Goal: Contribute content: Contribute content

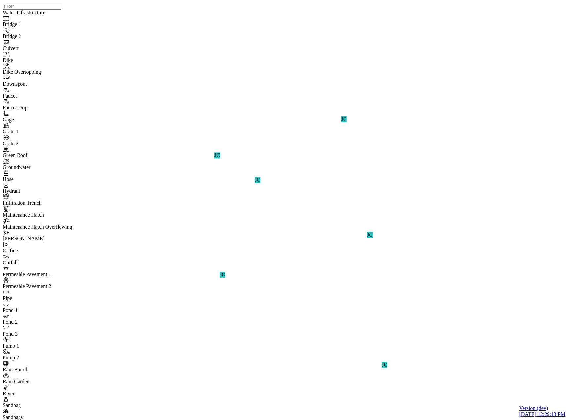
select select "CIRCLE"
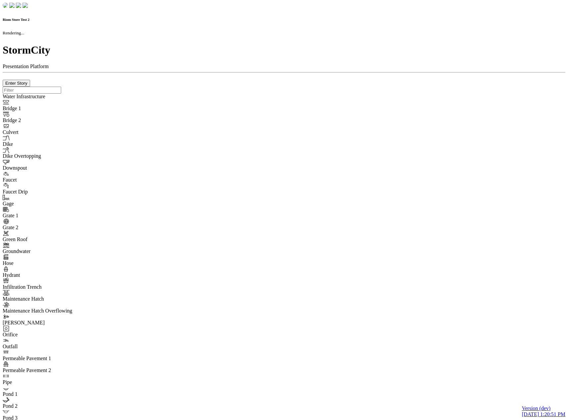
checkbox input "true"
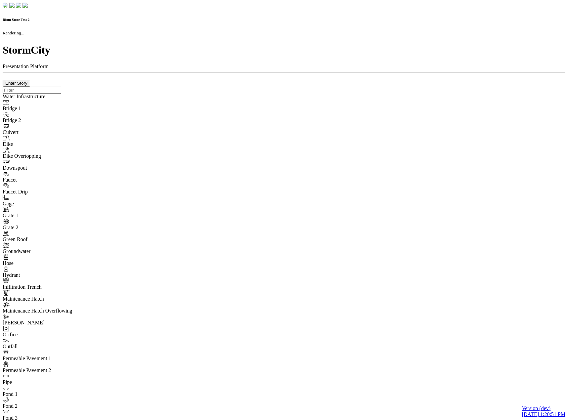
type input "0m"
type textarea "Depth = 0"
checkbox input "true"
select select "CIRCLE"
type input "7"
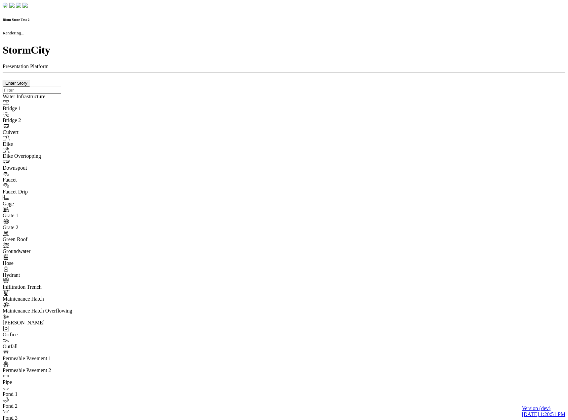
checkbox input "true"
type input "0"
type textarea "<i class="far fa-building"></i>"
select select "None"
type input "7"
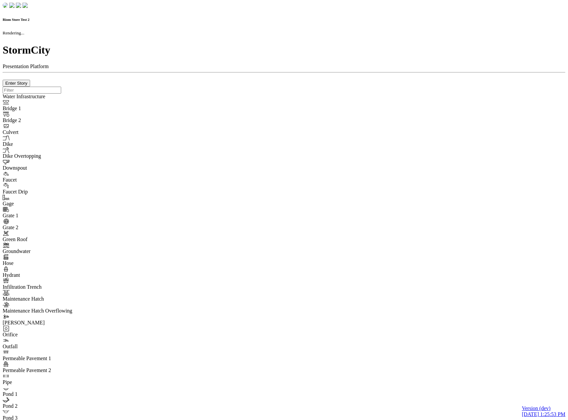
checkbox input "true"
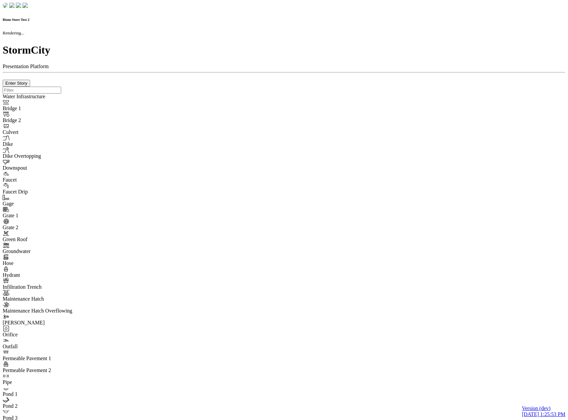
type input "0m"
type textarea "Depth = 0"
checkbox input "true"
select select "CIRCLE"
type input "7"
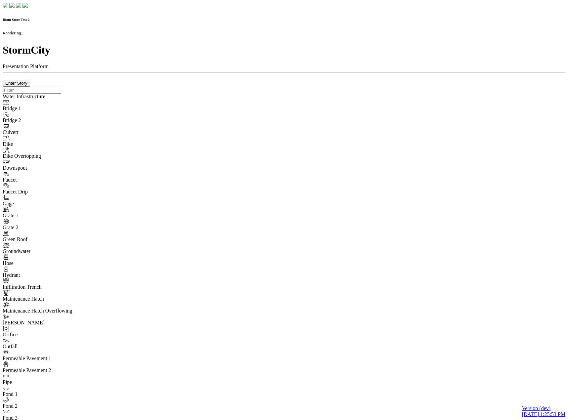
checkbox input "true"
type input "0"
select select "None"
type textarea "<i class="far fa-building"></i>"
type input "7"
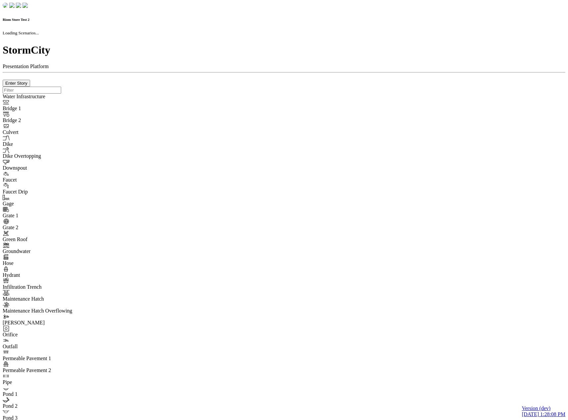
drag, startPoint x: 0, startPoint y: 0, endPoint x: 45, endPoint y: 103, distance: 112.5
click at [45, 87] on div at bounding box center [284, 87] width 563 height 0
checkbox input "true"
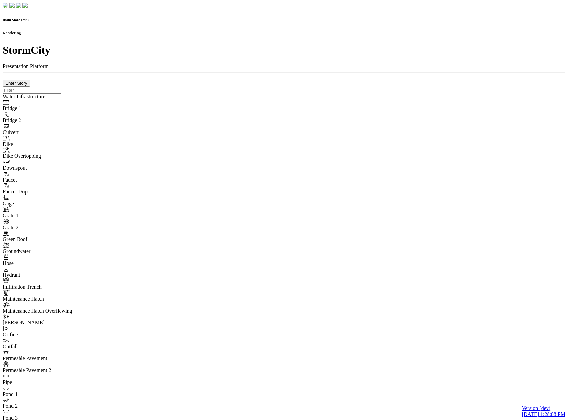
checkbox input "true"
type input "0m"
type textarea "Depth = 0"
checkbox input "true"
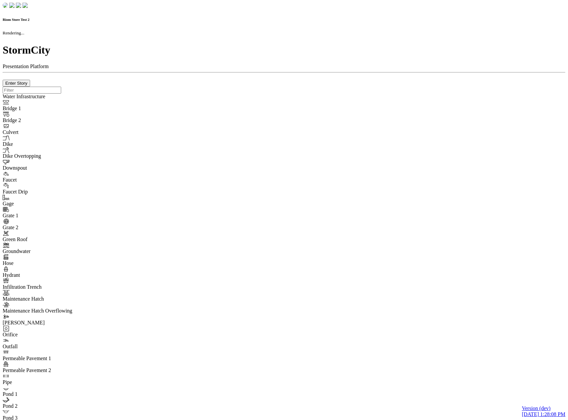
select select "CIRCLE"
type input "7"
checkbox input "true"
type input "0"
select select "None"
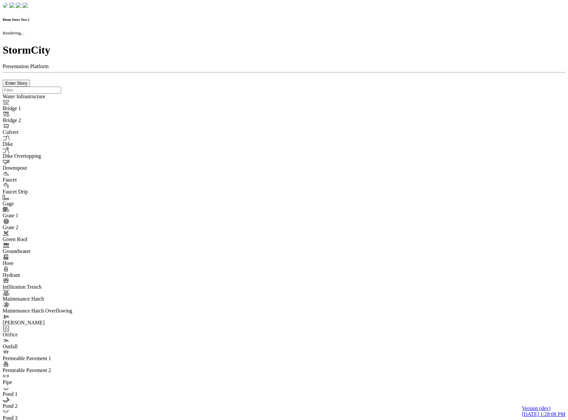
type textarea "<i class="far fa-building"></i>"
type input "7"
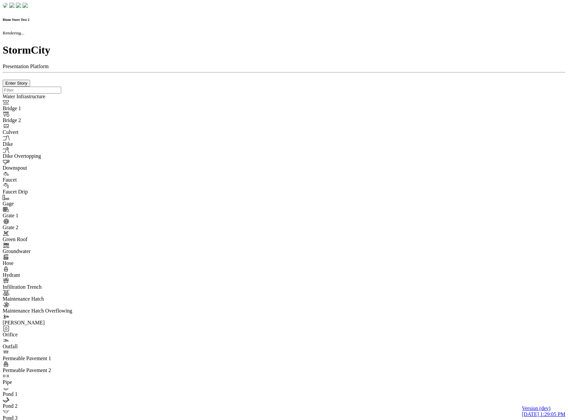
checkbox input "true"
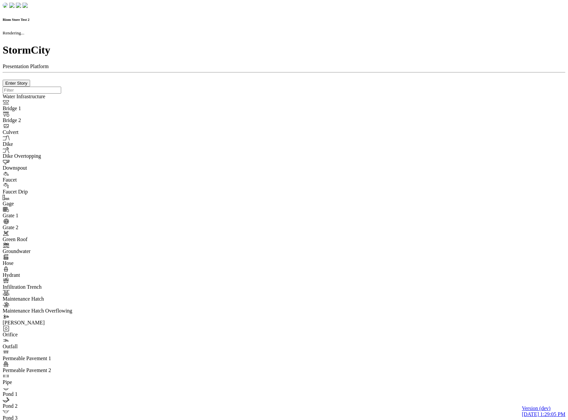
type input "0m"
type textarea "Depth = 0"
checkbox input "true"
select select "CIRCLE"
type input "7"
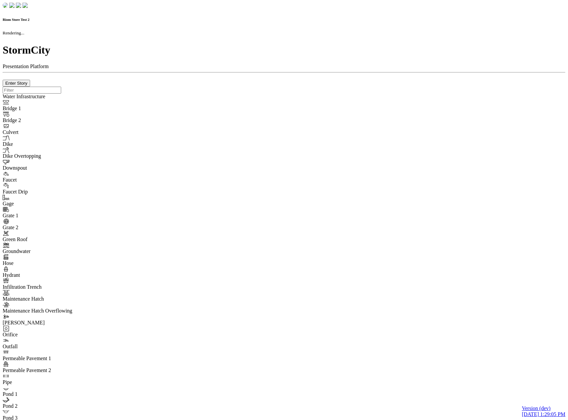
checkbox input "true"
type input "0"
type textarea "<i class="far fa-building"></i>"
select select "None"
type input "7"
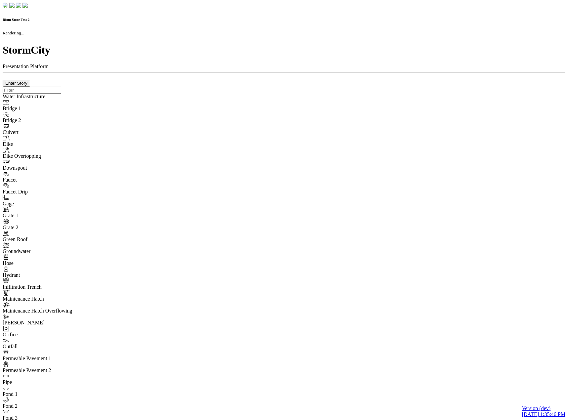
checkbox input "true"
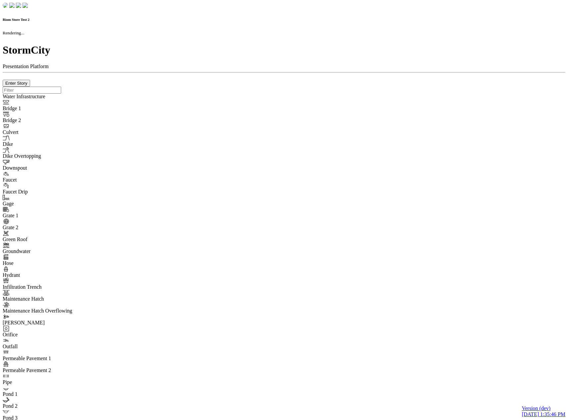
type input "0m"
type textarea "Depth = 0"
checkbox input "true"
select select "CIRCLE"
type input "7"
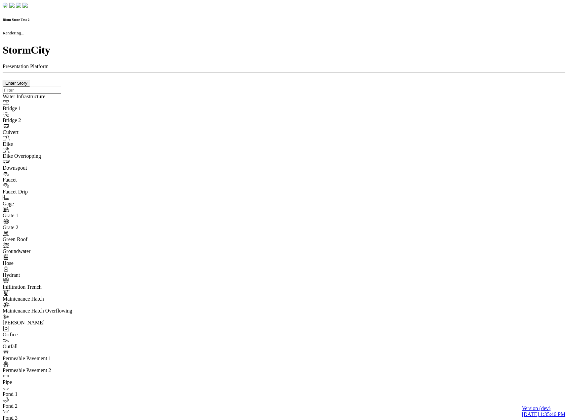
checkbox input "true"
type input "0"
select select "None"
type textarea "<i class="far fa-building"></i>"
type input "7"
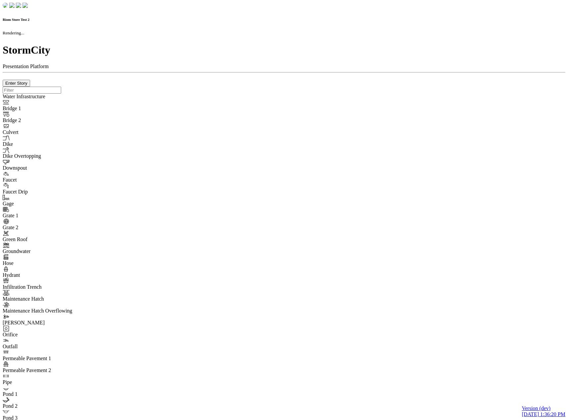
checkbox input "true"
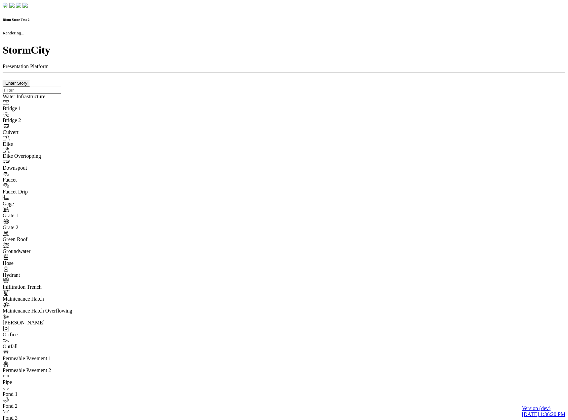
type input "0m"
type textarea "Depth = 0"
checkbox input "true"
select select "CIRCLE"
type input "7"
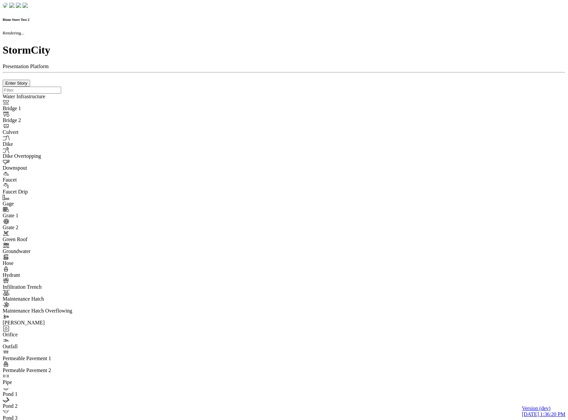
checkbox input "true"
type input "0"
select select "None"
type textarea "<i class="far fa-building"></i>"
type input "7"
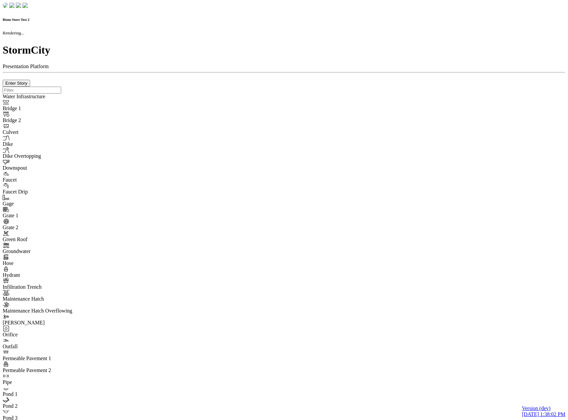
checkbox input "true"
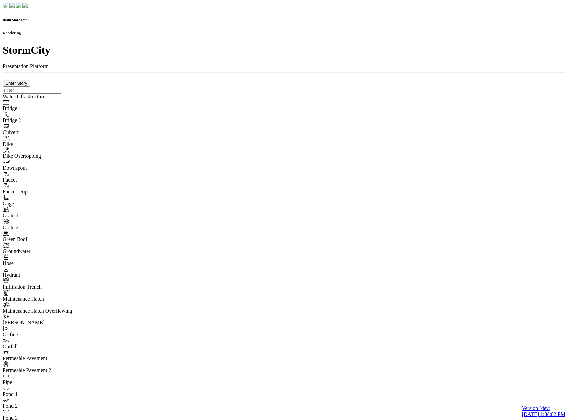
type input "0m"
type textarea "Depth = 0"
checkbox input "true"
select select "CIRCLE"
type input "7"
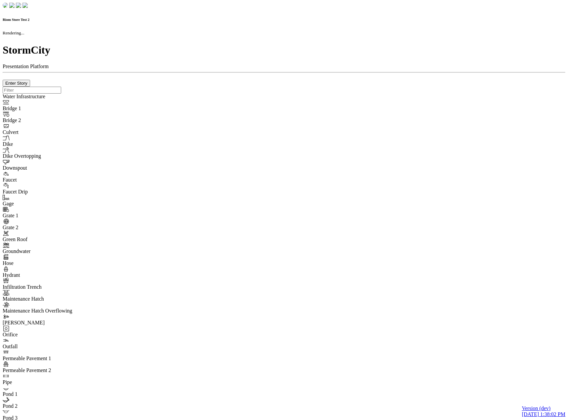
checkbox input "true"
type input "0"
type textarea "<i class="far fa-building"></i>"
select select "None"
type input "7"
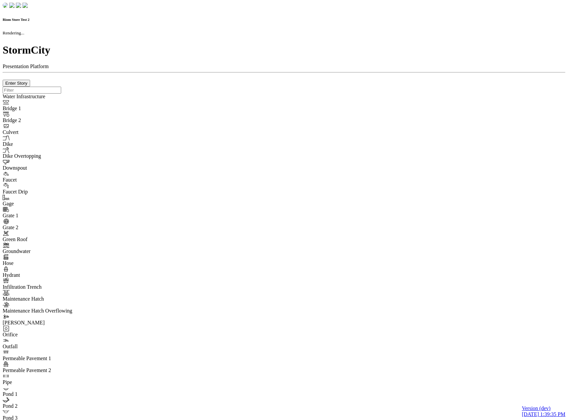
checkbox input "true"
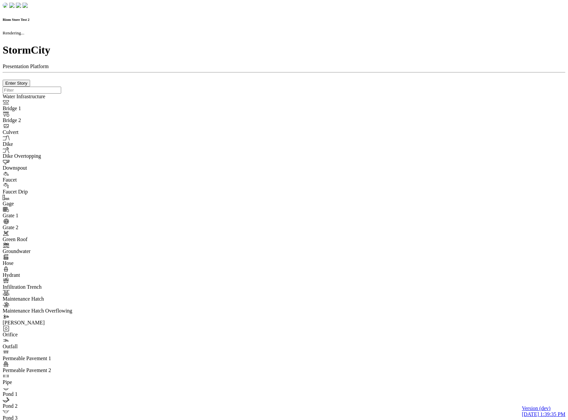
type input "0m"
type textarea "Depth = 0"
checkbox input "true"
select select "CIRCLE"
type input "7"
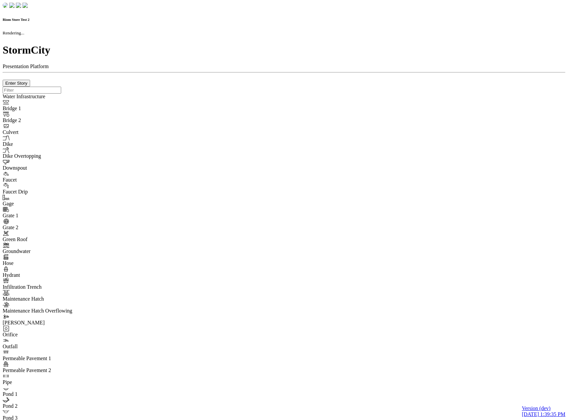
checkbox input "true"
type input "0"
select select "None"
type textarea "<i class="far fa-building"></i>"
type input "7"
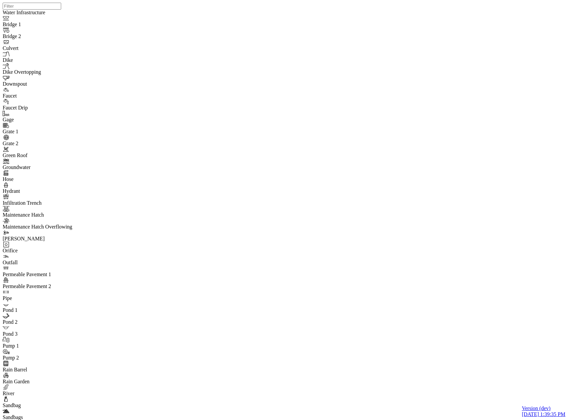
drag, startPoint x: 162, startPoint y: 131, endPoint x: 157, endPoint y: 143, distance: 12.3
drag, startPoint x: 136, startPoint y: 207, endPoint x: 138, endPoint y: 127, distance: 79.7
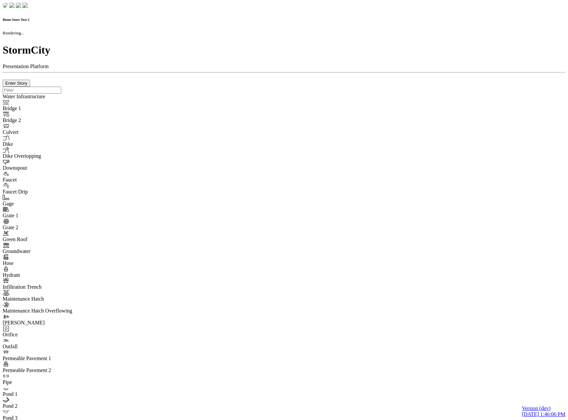
checkbox input "true"
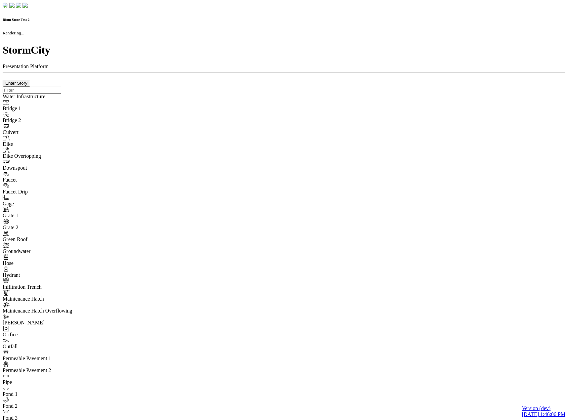
type input "0m"
type textarea "Depth = 0"
checkbox input "true"
select select "CIRCLE"
type input "7"
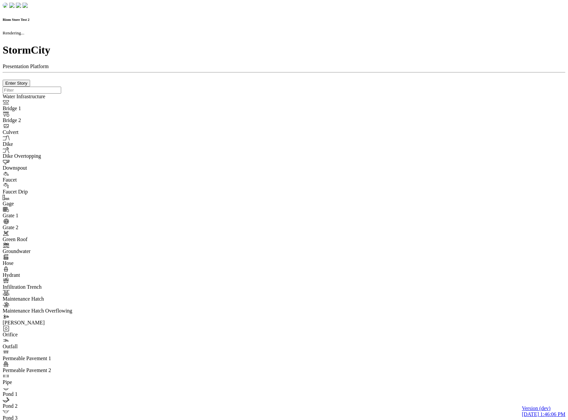
checkbox input "true"
type input "0"
type textarea "<i class="far fa-building"></i>"
select select "None"
type input "7"
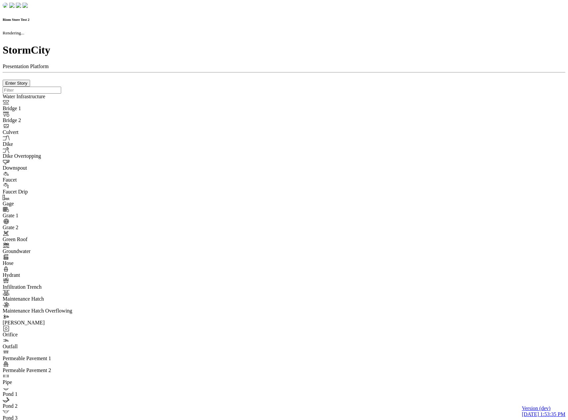
checkbox input "true"
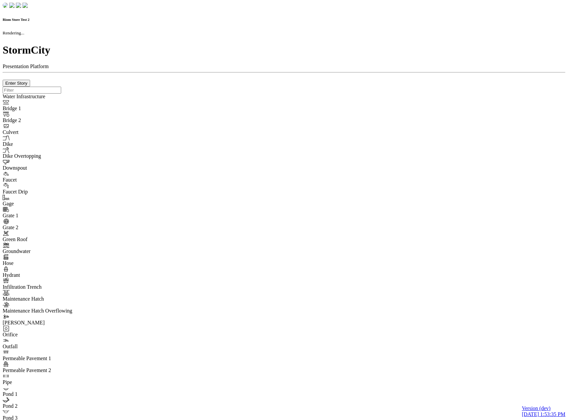
type input "0m"
type textarea "Depth = 0"
checkbox input "true"
select select "CIRCLE"
type input "7"
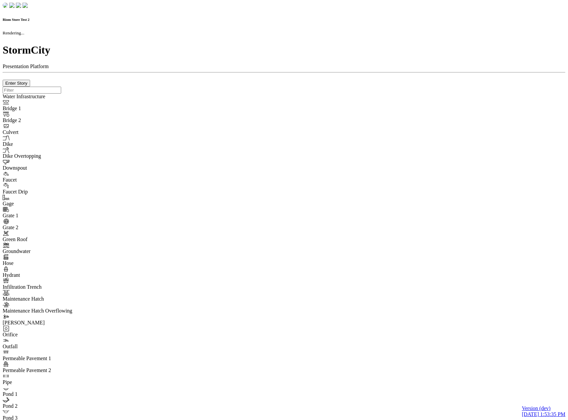
checkbox input "true"
type input "0"
type textarea "<i class="far fa-building"></i>"
select select "None"
type input "7"
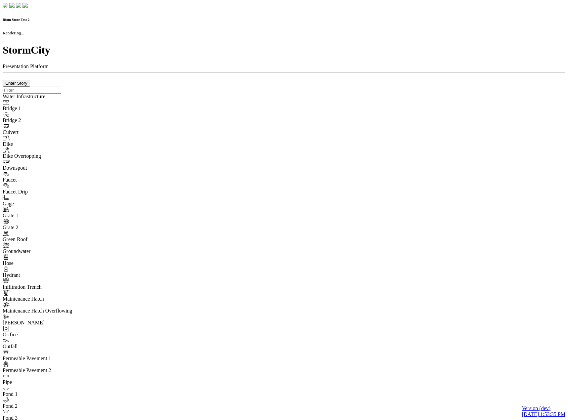
click at [155, 87] on div at bounding box center [284, 87] width 563 height 0
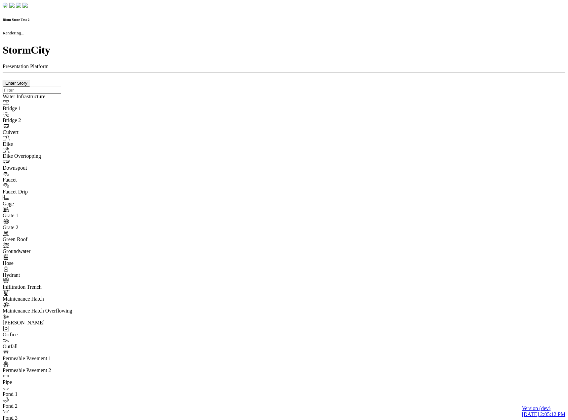
checkbox input "true"
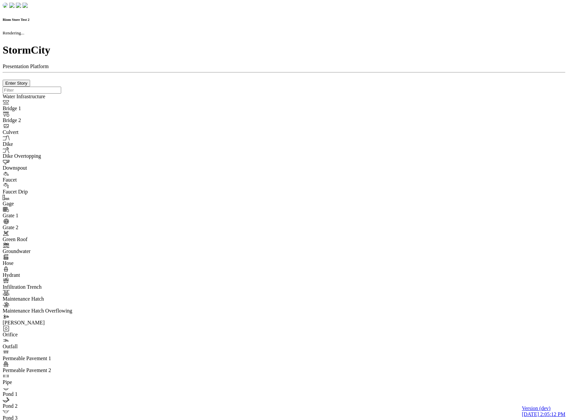
type input "0m"
type textarea "Depth = 0"
checkbox input "true"
select select "CIRCLE"
type input "7"
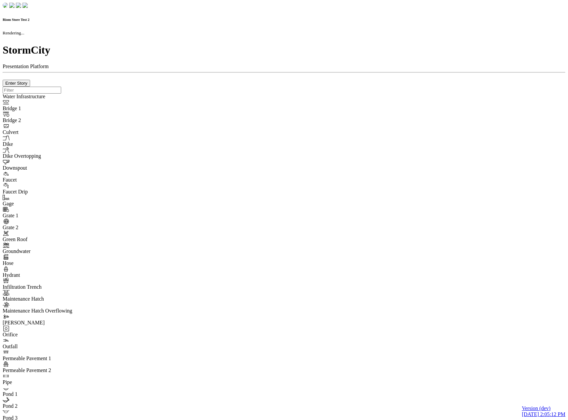
checkbox input "true"
type input "0"
type textarea "<i class="far fa-building"></i>"
select select "None"
type input "7"
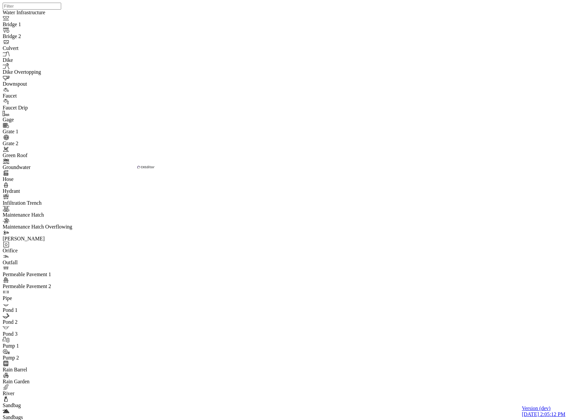
drag, startPoint x: 175, startPoint y: 131, endPoint x: 98, endPoint y: 124, distance: 77.6
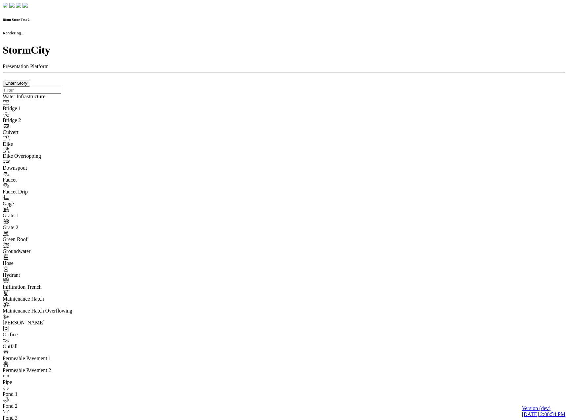
checkbox input "true"
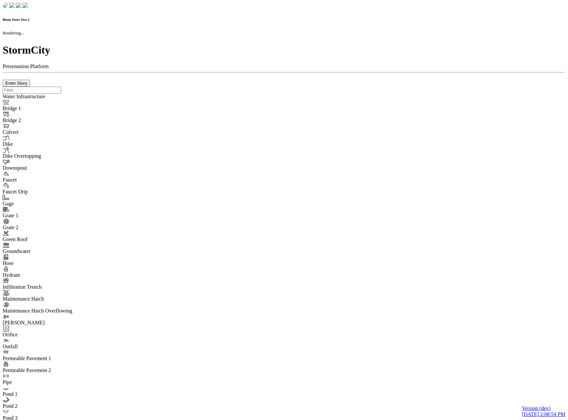
type input "0m"
type textarea "Depth = 0"
checkbox input "true"
select select "CIRCLE"
type input "7"
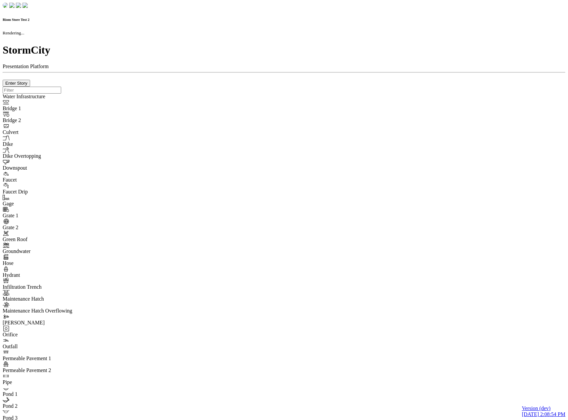
checkbox input "true"
type input "0"
type textarea "<i class="far fa-building"></i>"
select select "None"
type input "7"
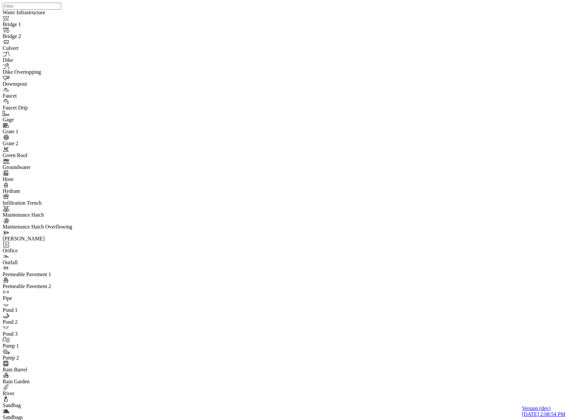
drag, startPoint x: 28, startPoint y: 82, endPoint x: 55, endPoint y: 94, distance: 29.4
drag, startPoint x: 197, startPoint y: 137, endPoint x: -9, endPoint y: 104, distance: 208.6
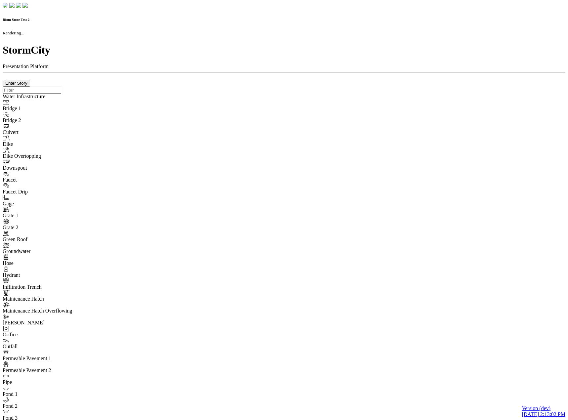
checkbox input "true"
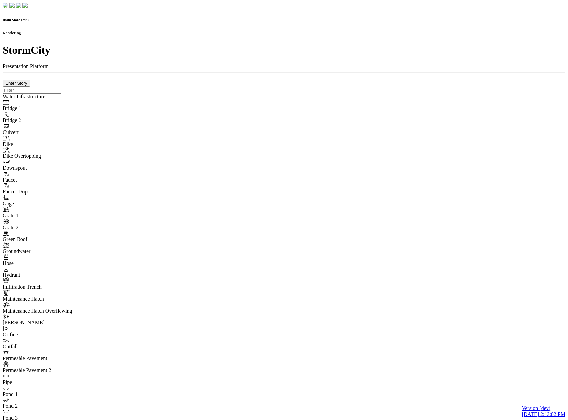
type input "0m"
type textarea "Depth = 0"
checkbox input "true"
select select "CIRCLE"
type input "7"
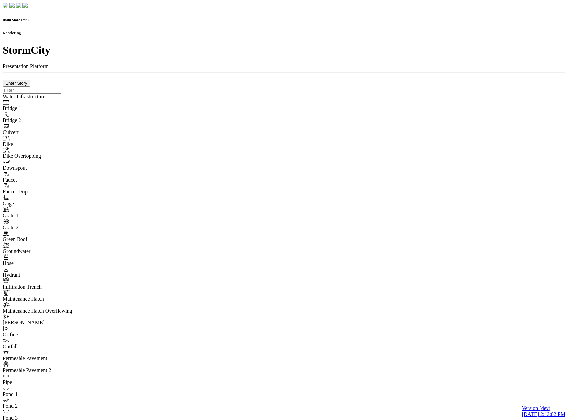
checkbox input "true"
type input "0"
type textarea "<i class="far fa-building"></i>"
select select "None"
type input "7"
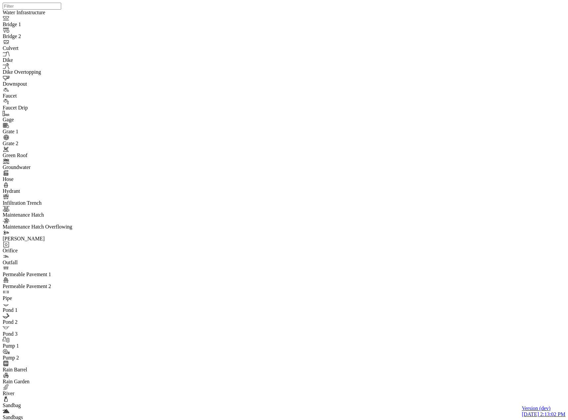
drag, startPoint x: 165, startPoint y: 217, endPoint x: 167, endPoint y: 200, distance: 16.7
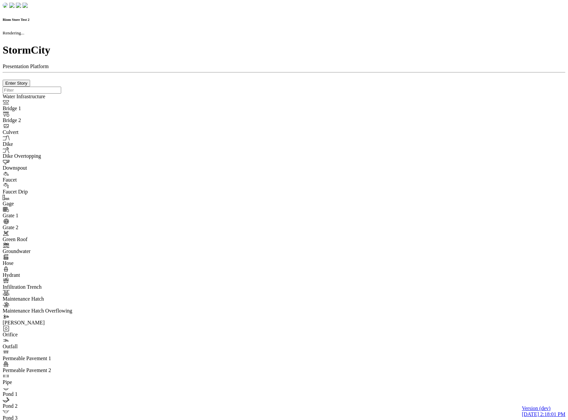
checkbox input "true"
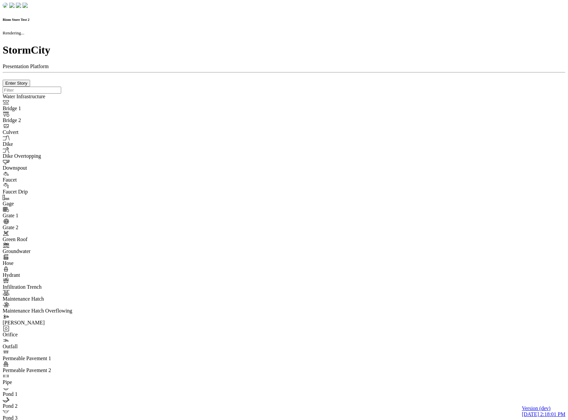
type input "0m"
type textarea "Depth = 0"
checkbox input "true"
select select "CIRCLE"
type input "7"
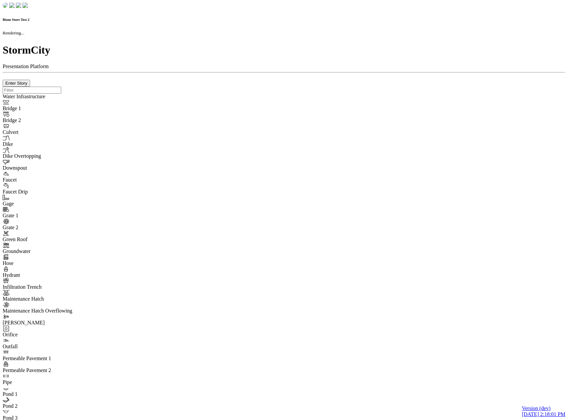
checkbox input "true"
type input "0"
select select "None"
type textarea "<i class="far fa-building"></i>"
type input "7"
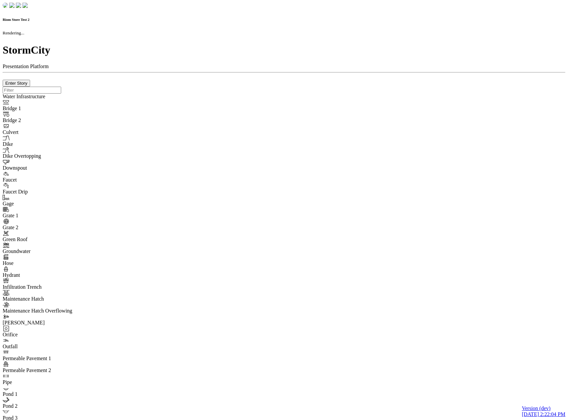
checkbox input "true"
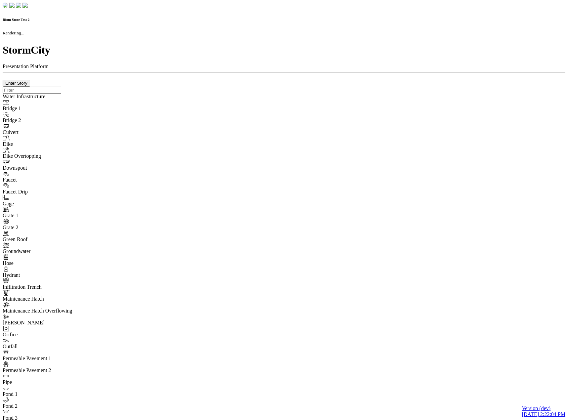
type input "0m"
type textarea "Depth = 0"
checkbox input "true"
select select "CIRCLE"
type input "7"
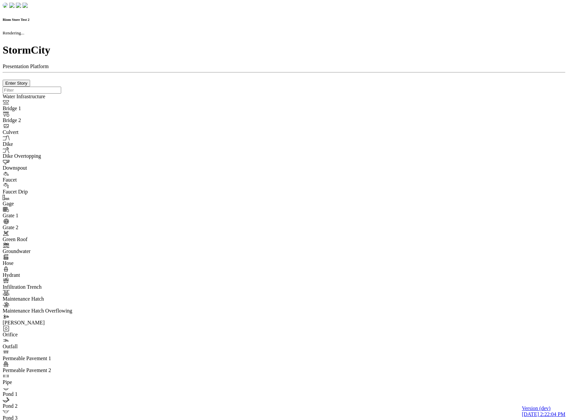
checkbox input "true"
type input "0"
type textarea "<i class="far fa-building"></i>"
select select "None"
type input "7"
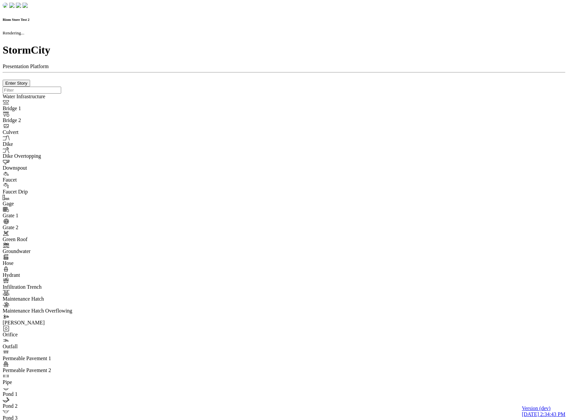
checkbox input "true"
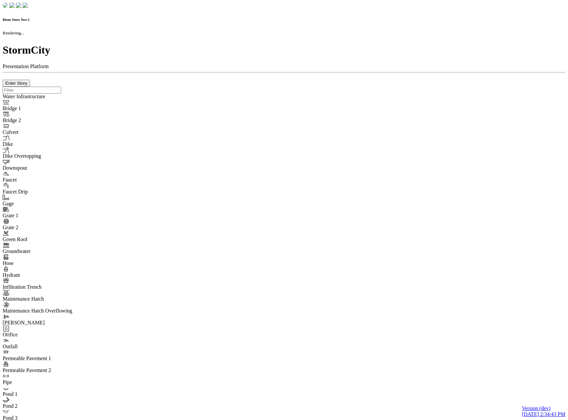
type input "0m"
type textarea "Depth = 0"
checkbox input "true"
select select "CIRCLE"
type input "7"
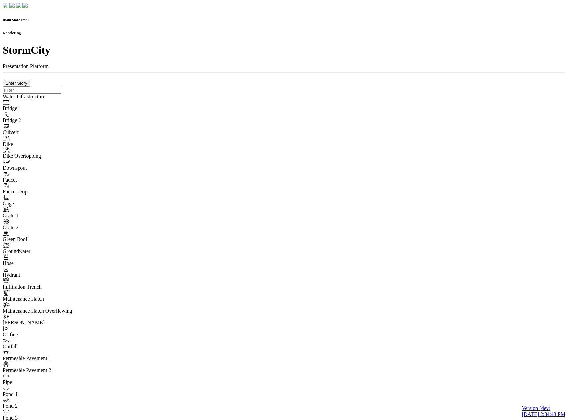
checkbox input "true"
type input "0"
type textarea "<i class="far fa-building"></i>"
select select "None"
type input "7"
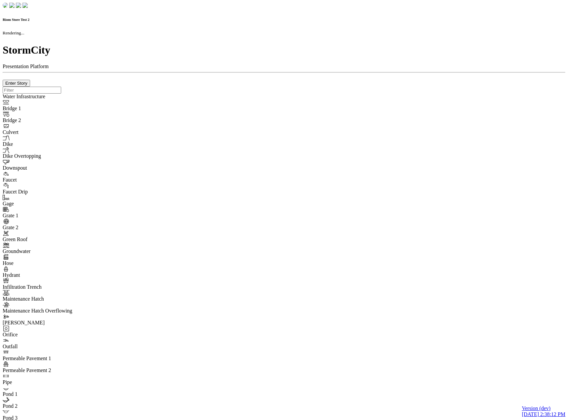
checkbox input "true"
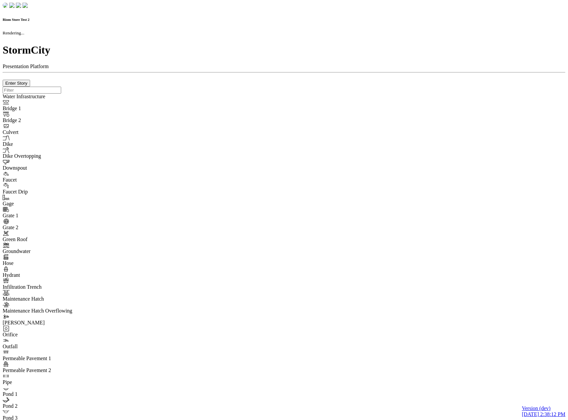
type input "0m"
type textarea "Depth = 0"
checkbox input "true"
select select "CIRCLE"
type input "7"
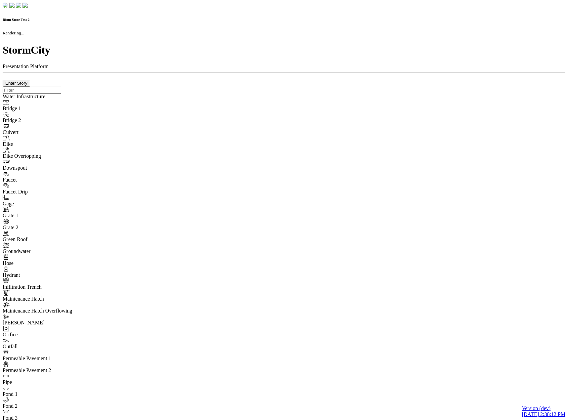
checkbox input "true"
type input "0"
type textarea "<i class="far fa-building"></i>"
type input "7"
select select "None"
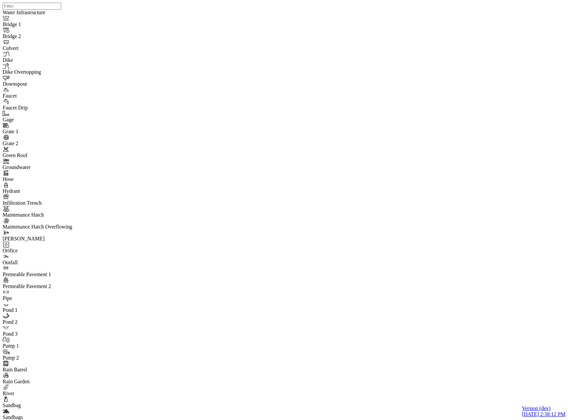
click at [124, 103] on div at bounding box center [287, 201] width 568 height 403
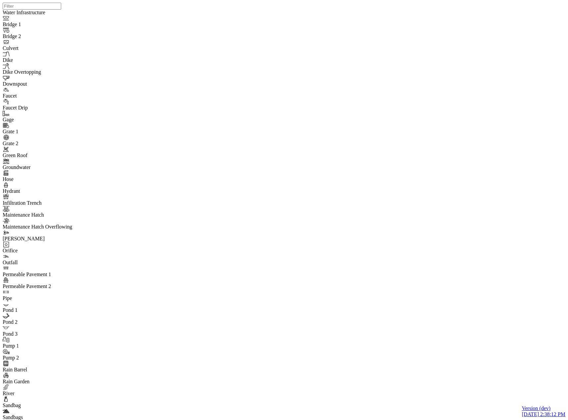
drag, startPoint x: 169, startPoint y: 127, endPoint x: 177, endPoint y: 127, distance: 8.3
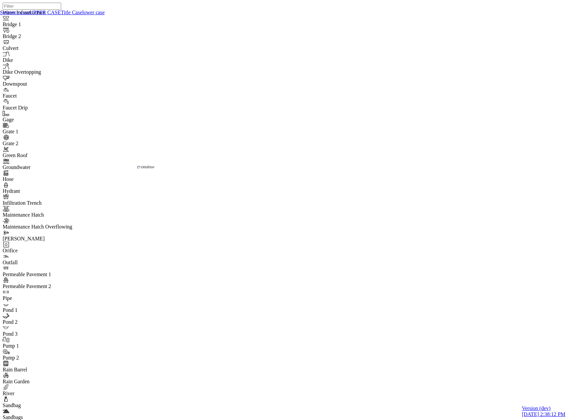
drag, startPoint x: 161, startPoint y: 129, endPoint x: 168, endPoint y: 126, distance: 7.2
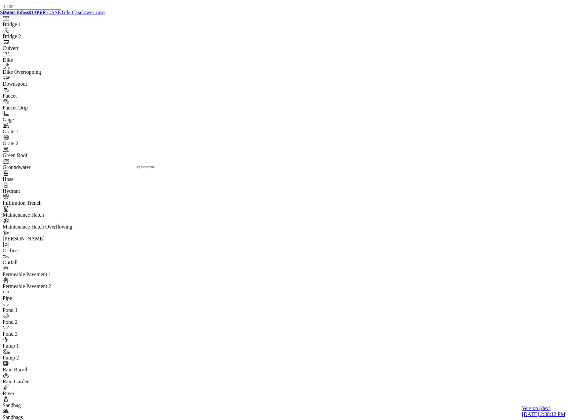
click at [61, 15] on link "UPPER CASE" at bounding box center [44, 13] width 31 height 6
click at [29, 15] on link "Sentence case" at bounding box center [14, 13] width 29 height 6
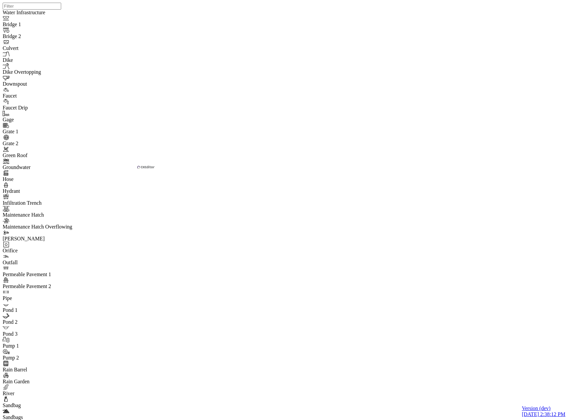
drag, startPoint x: 272, startPoint y: 142, endPoint x: 19, endPoint y: 101, distance: 256.9
